Goal: Task Accomplishment & Management: Use online tool/utility

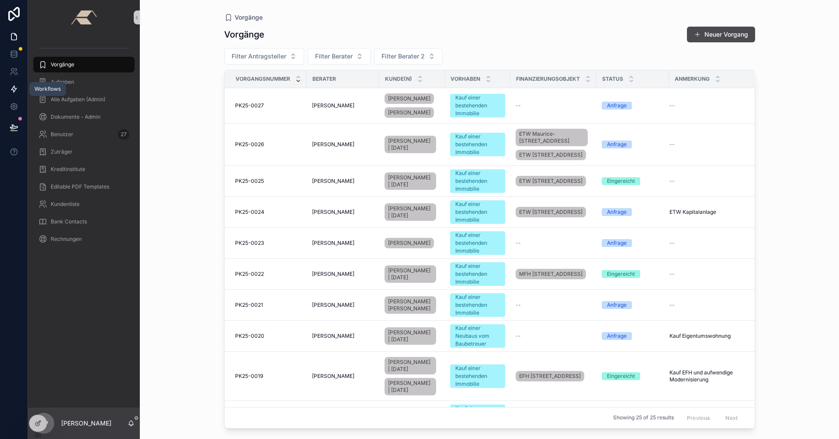
click at [18, 88] on link at bounding box center [14, 88] width 28 height 17
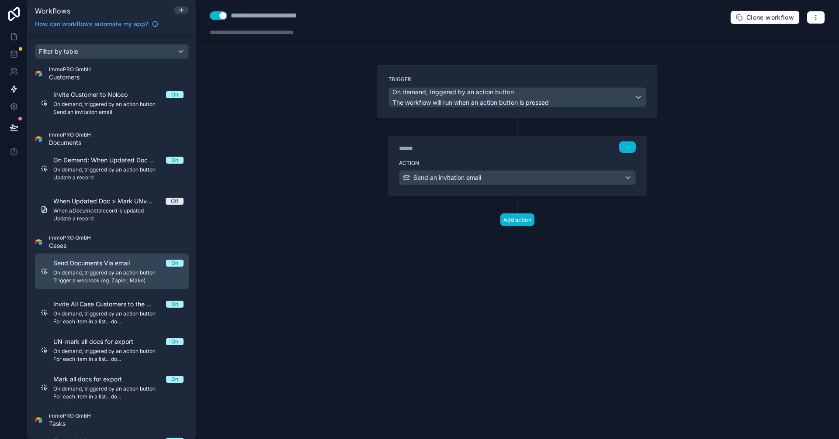
click at [106, 268] on div "Send Documents Via email On On demand, triggered by an action button Trigger a …" at bounding box center [118, 271] width 130 height 25
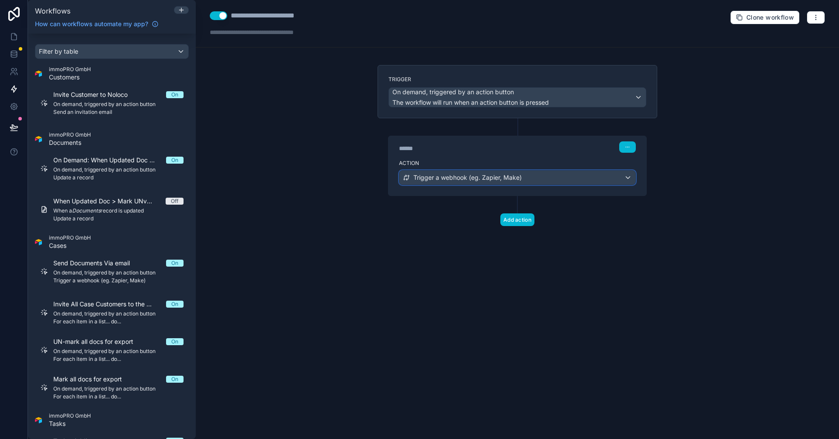
click at [530, 178] on div "Trigger a webhook (eg. Zapier, Make)" at bounding box center [517, 178] width 236 height 14
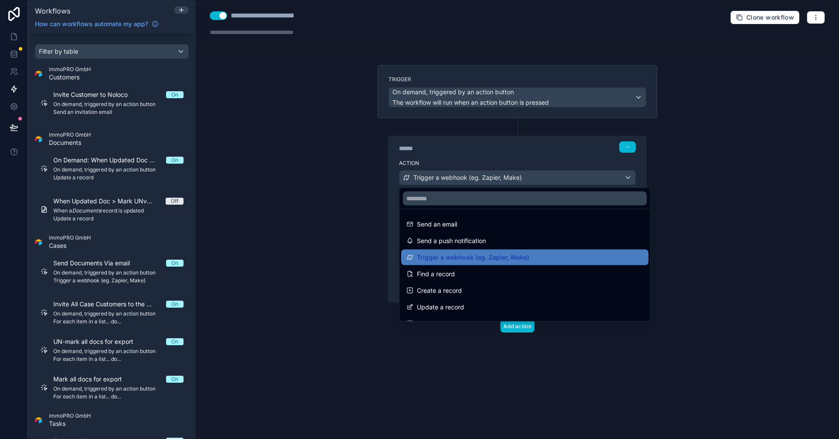
click at [530, 178] on div at bounding box center [419, 219] width 839 height 439
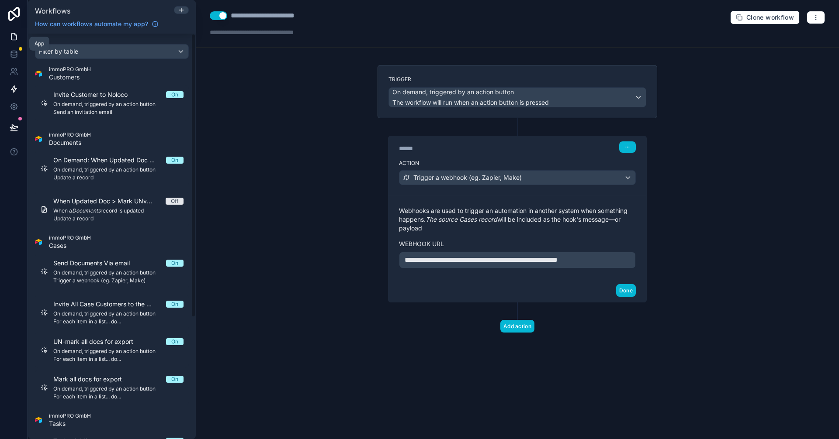
click at [19, 36] on link at bounding box center [14, 36] width 28 height 17
